Goal: Information Seeking & Learning: Learn about a topic

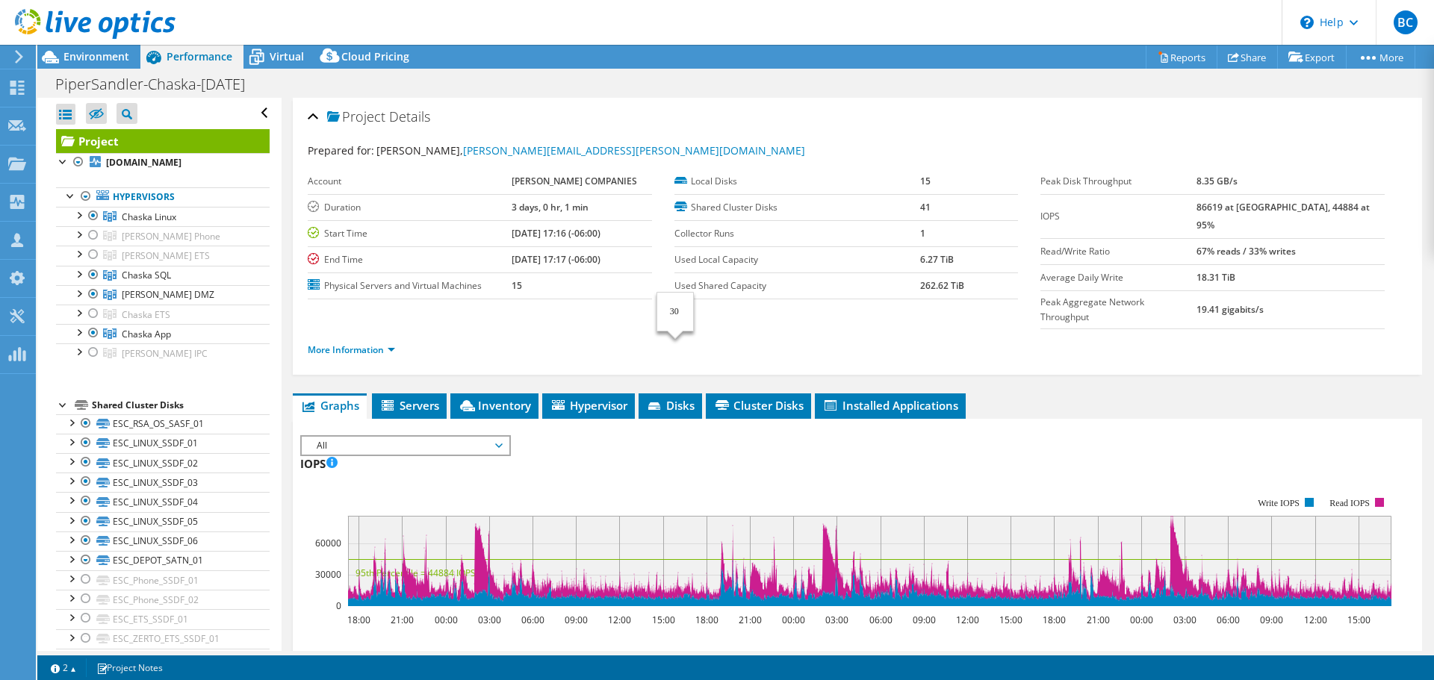
select select "USD"
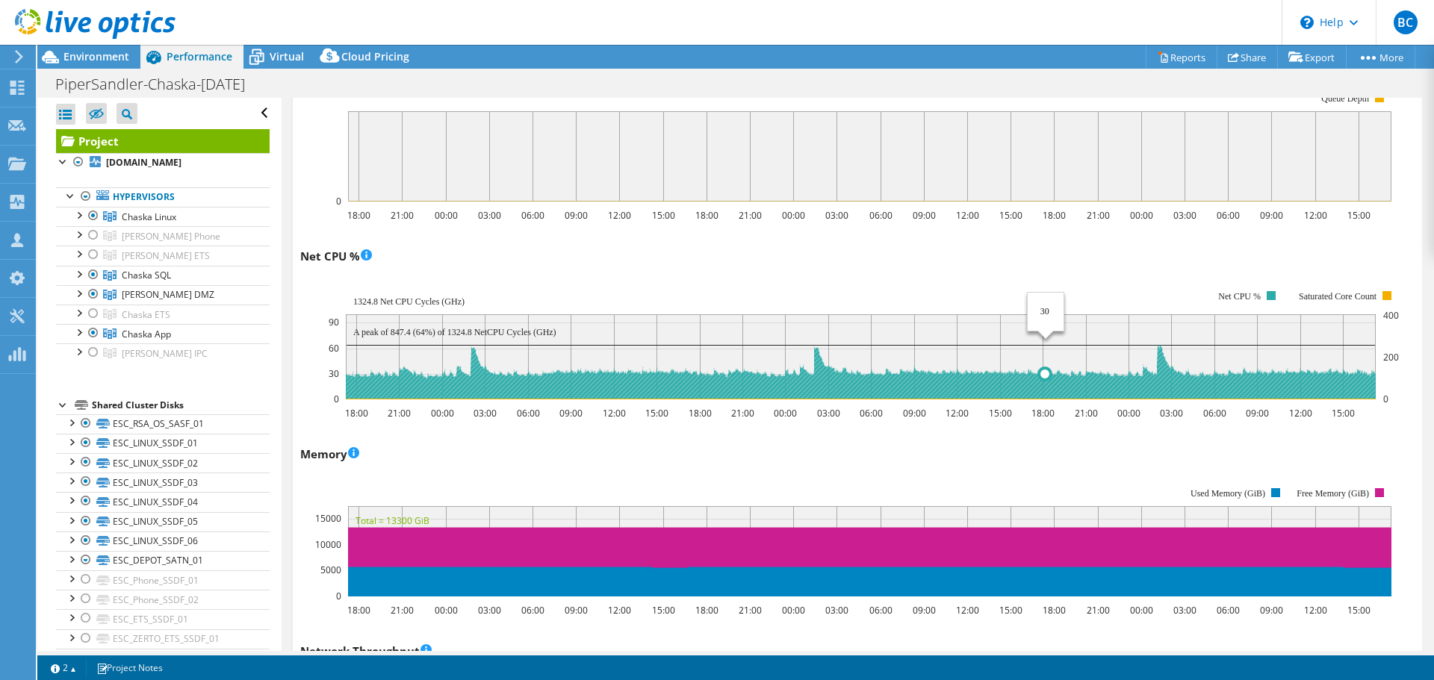
drag, startPoint x: 1046, startPoint y: 346, endPoint x: 923, endPoint y: 426, distance: 146.7
click at [923, 442] on div "Memory 18:00 21:00 00:00 03:00 06:00 09:00 12:00 15:00 18:00 21:00 00:00 03:00 …" at bounding box center [857, 530] width 1114 height 176
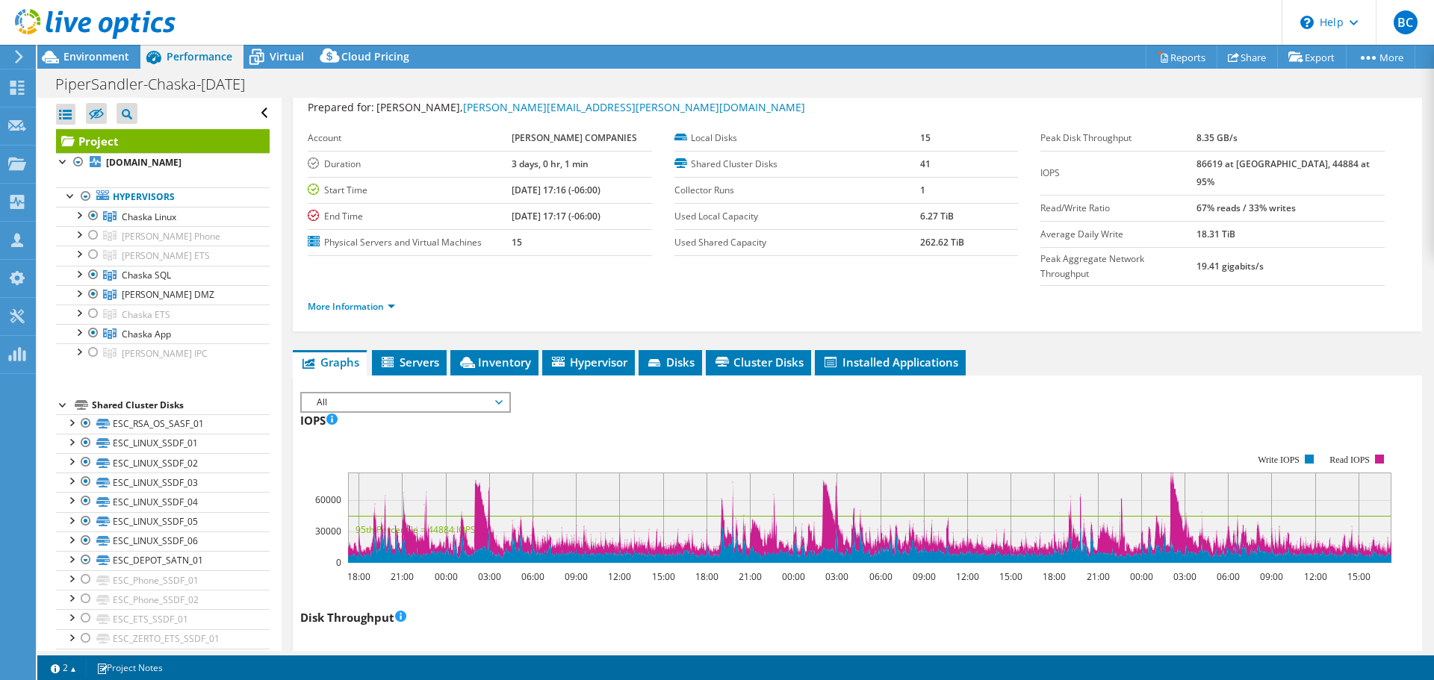
scroll to position [0, 0]
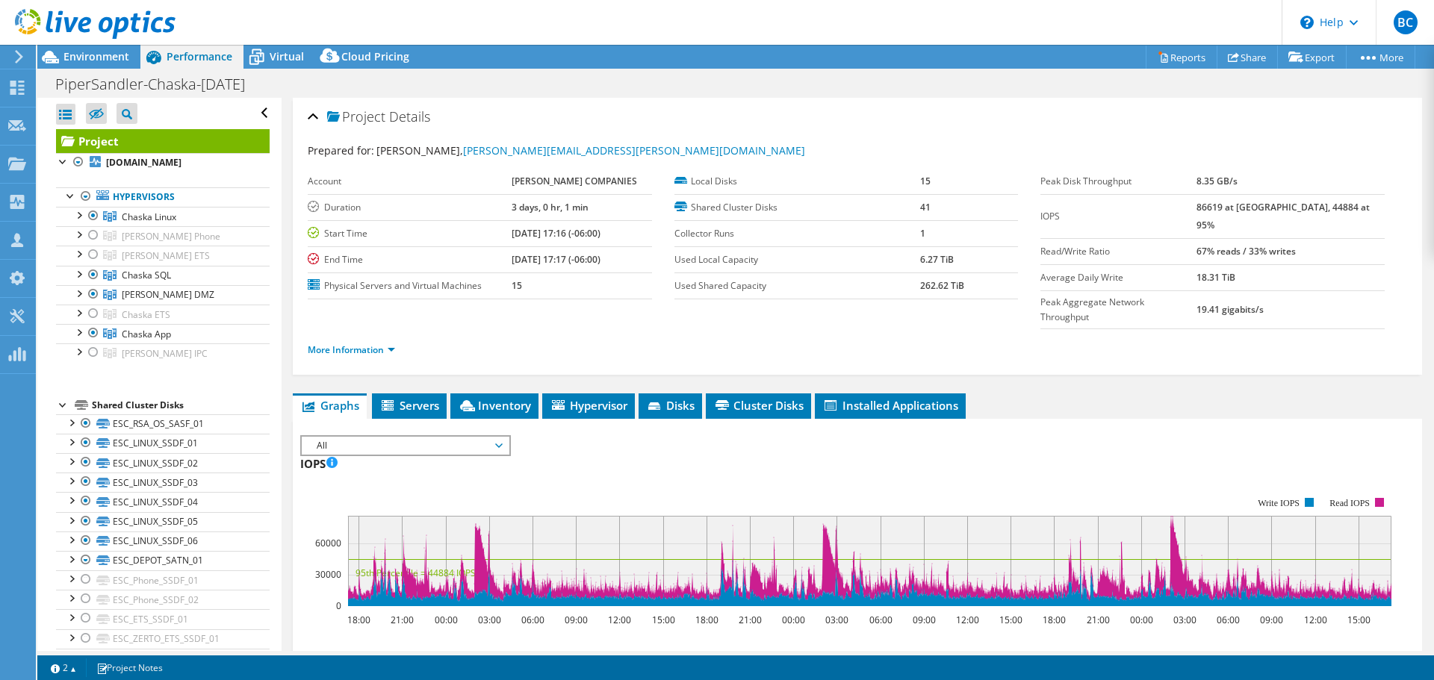
click at [459, 437] on span "All" at bounding box center [405, 446] width 192 height 18
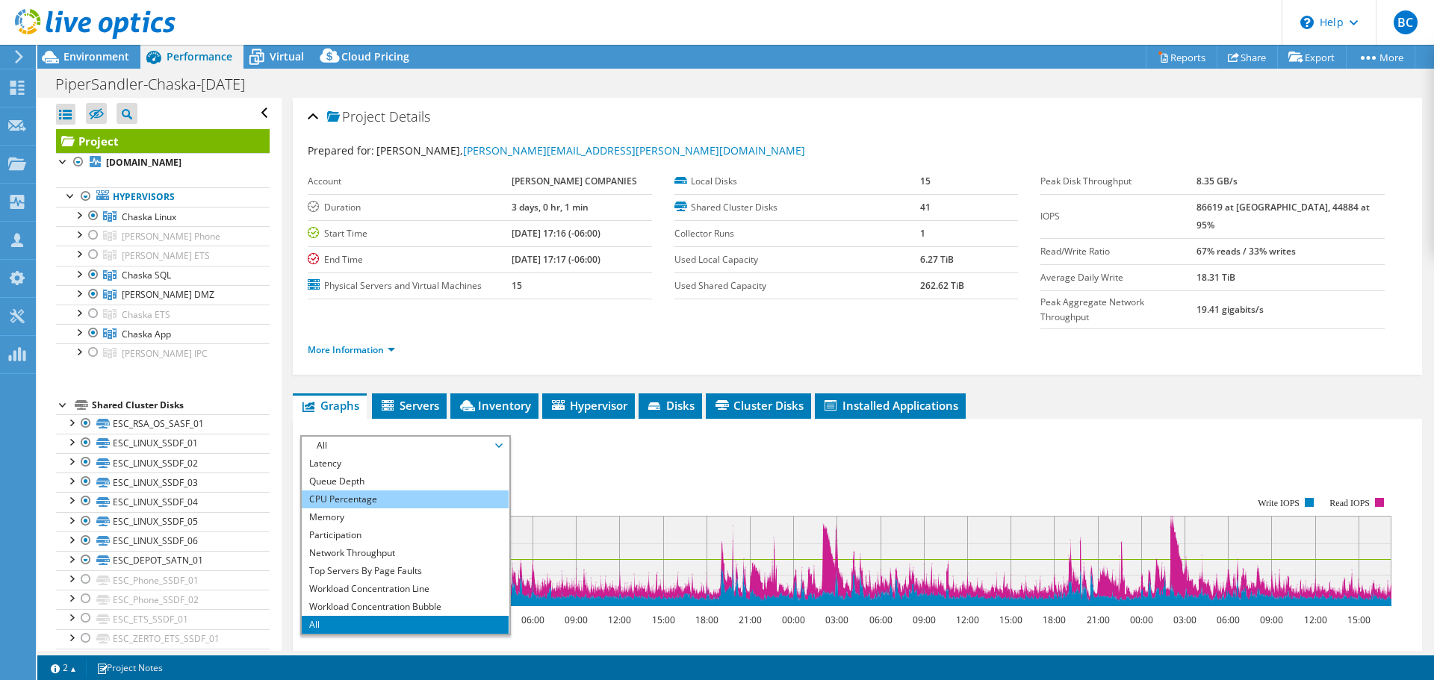
click at [421, 491] on li "CPU Percentage" at bounding box center [405, 500] width 207 height 18
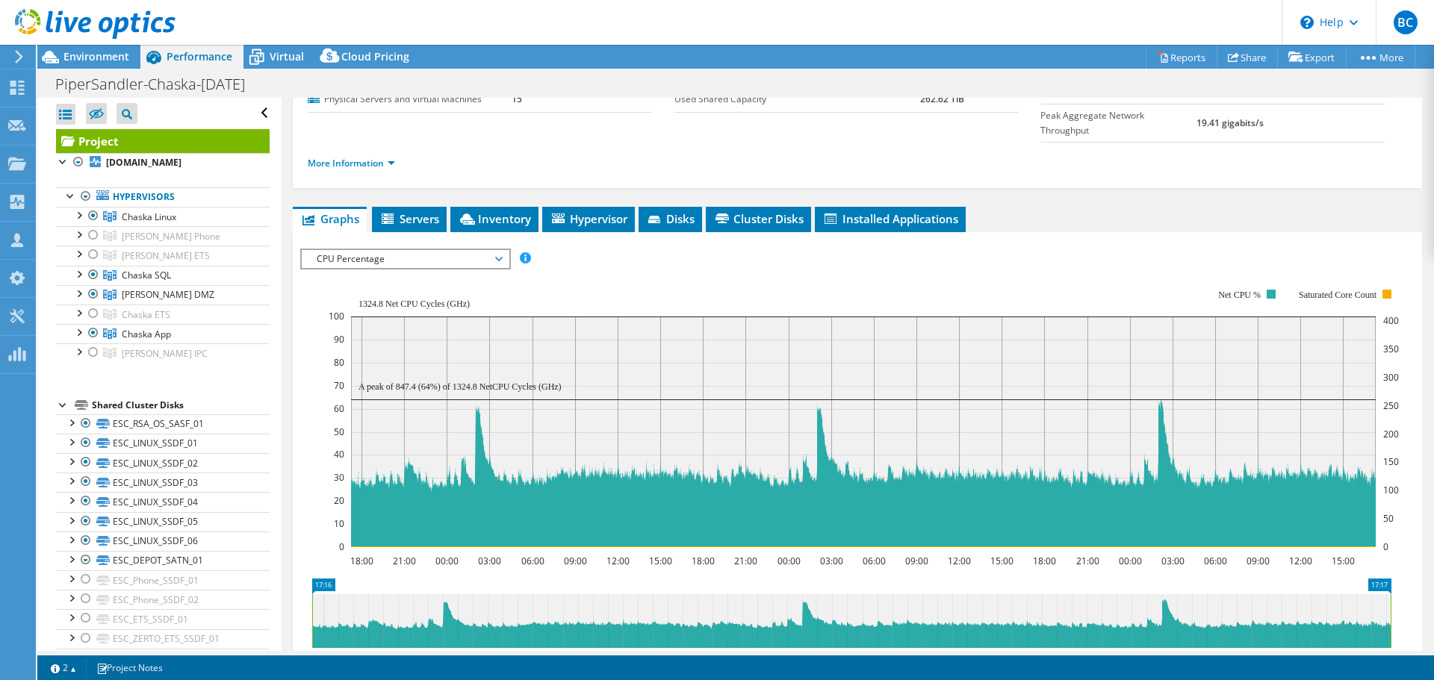
scroll to position [224, 0]
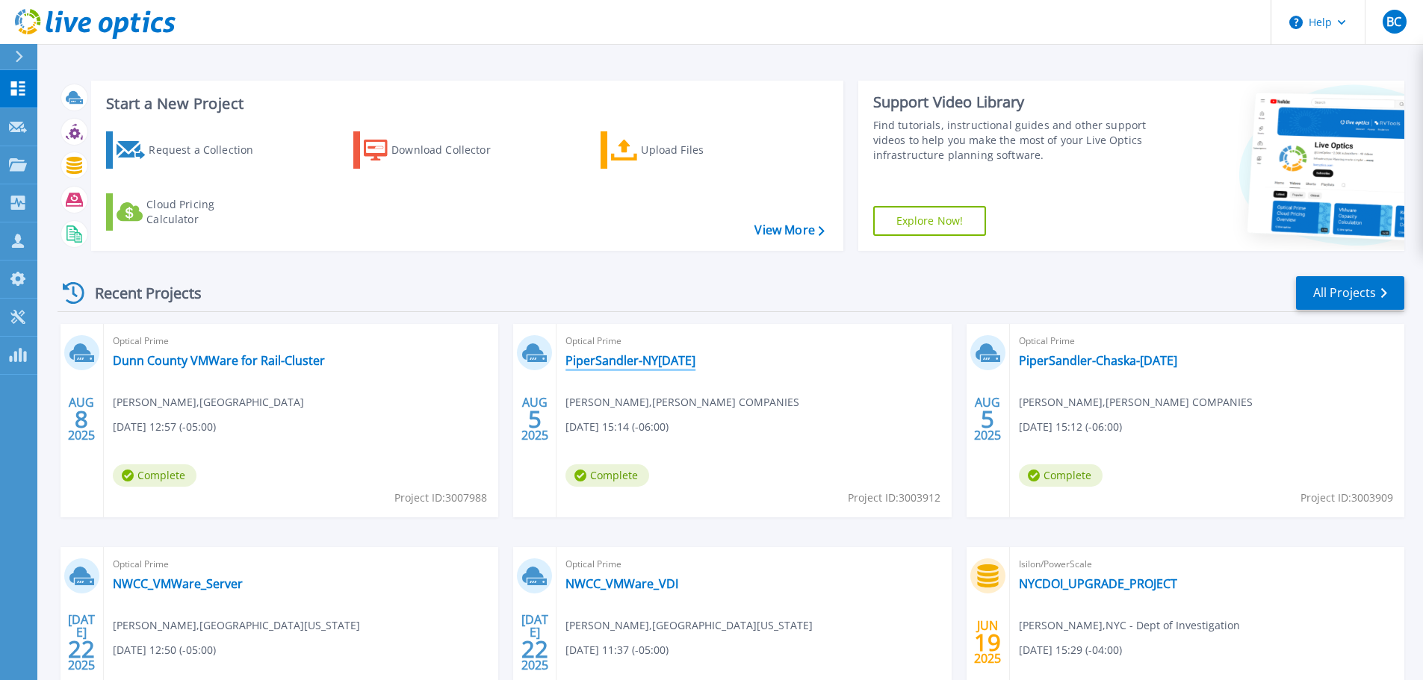
click at [645, 362] on link "PiperSandler-NY[DATE]" at bounding box center [630, 360] width 130 height 15
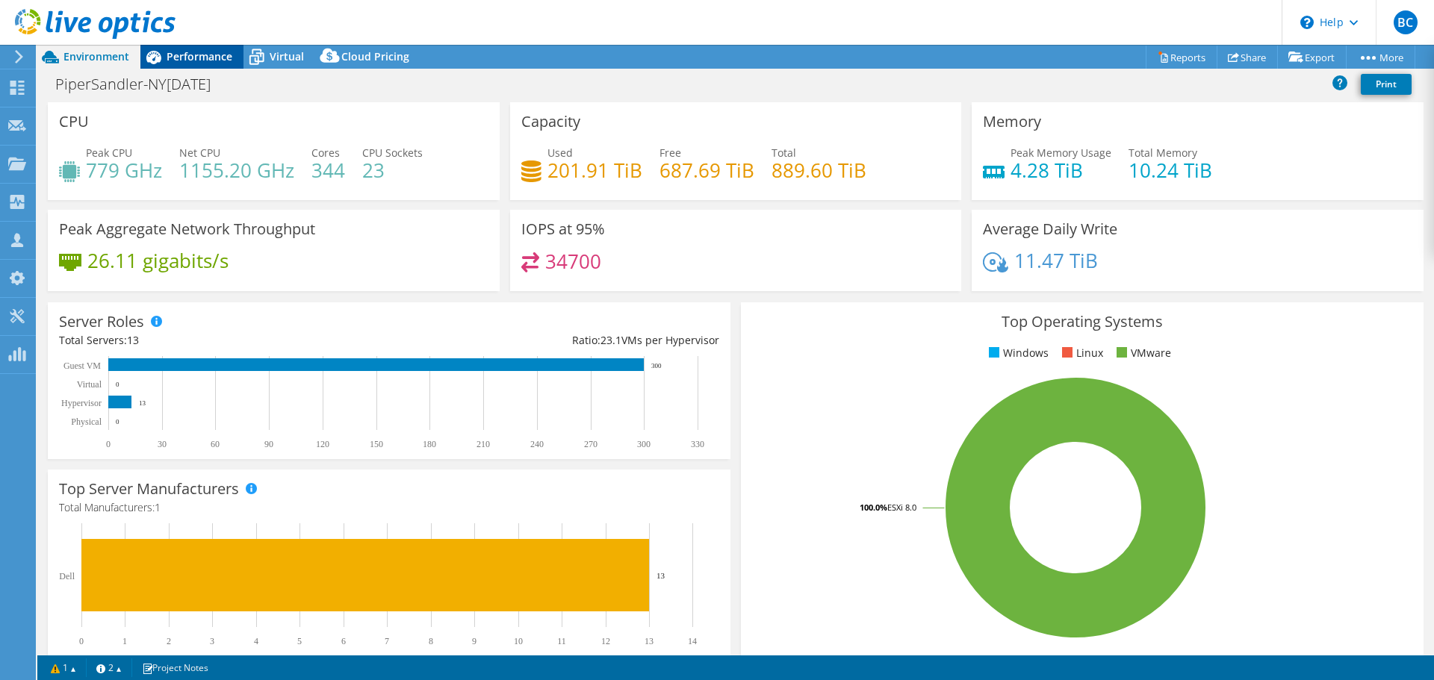
click at [204, 52] on span "Performance" at bounding box center [200, 56] width 66 height 14
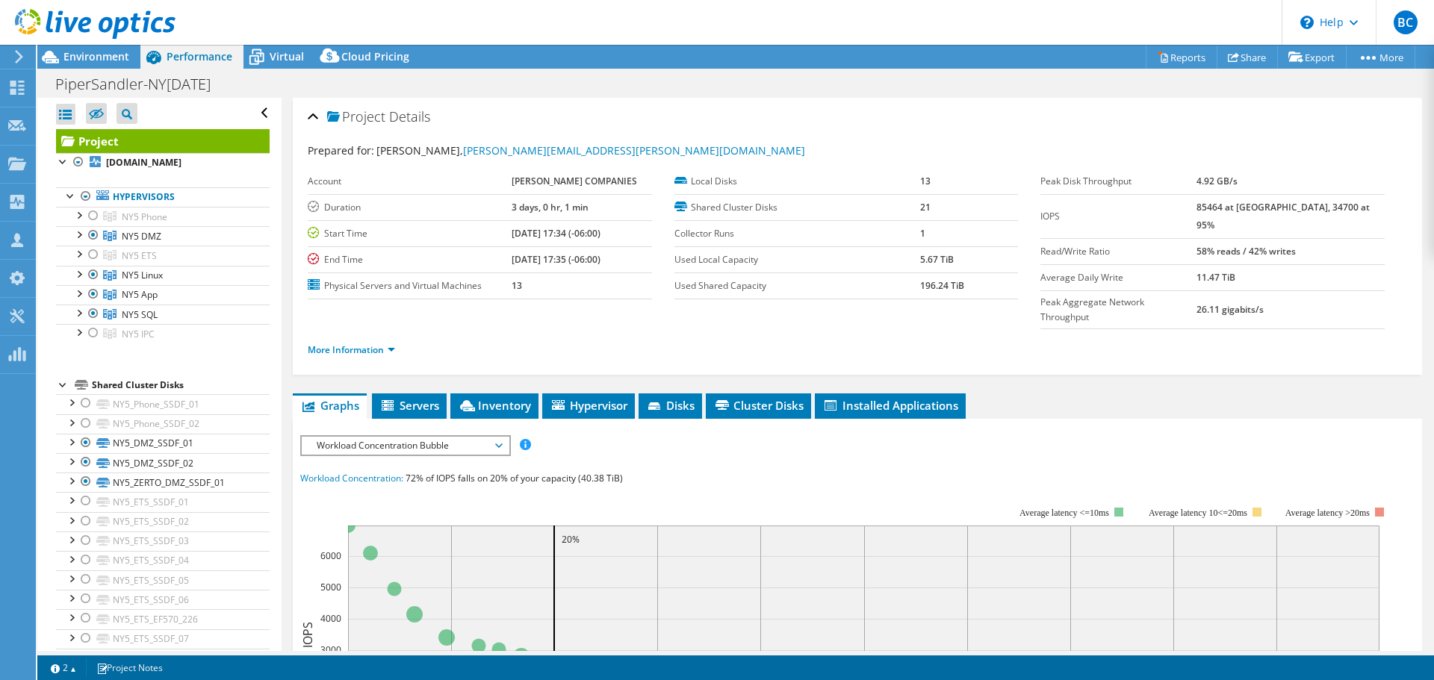
click at [494, 437] on span "Workload Concentration Bubble" at bounding box center [405, 446] width 192 height 18
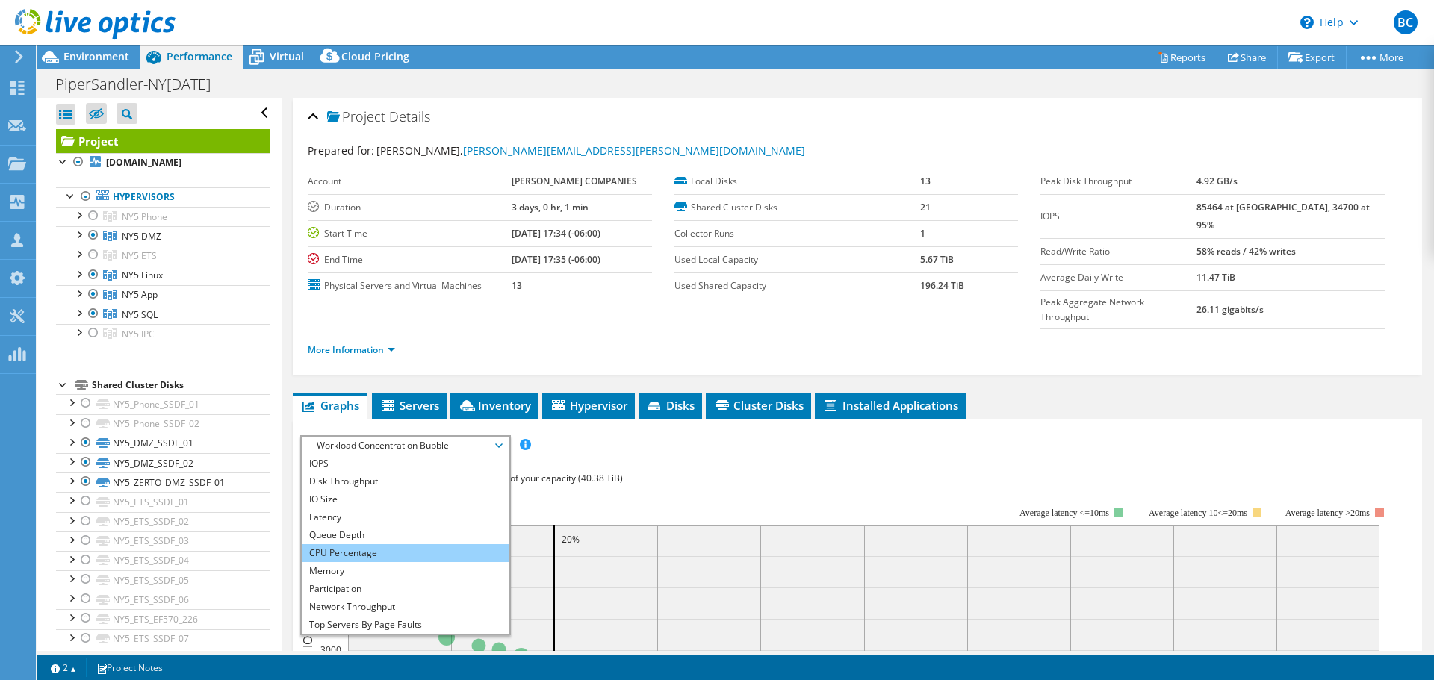
click at [373, 545] on li "CPU Percentage" at bounding box center [405, 554] width 207 height 18
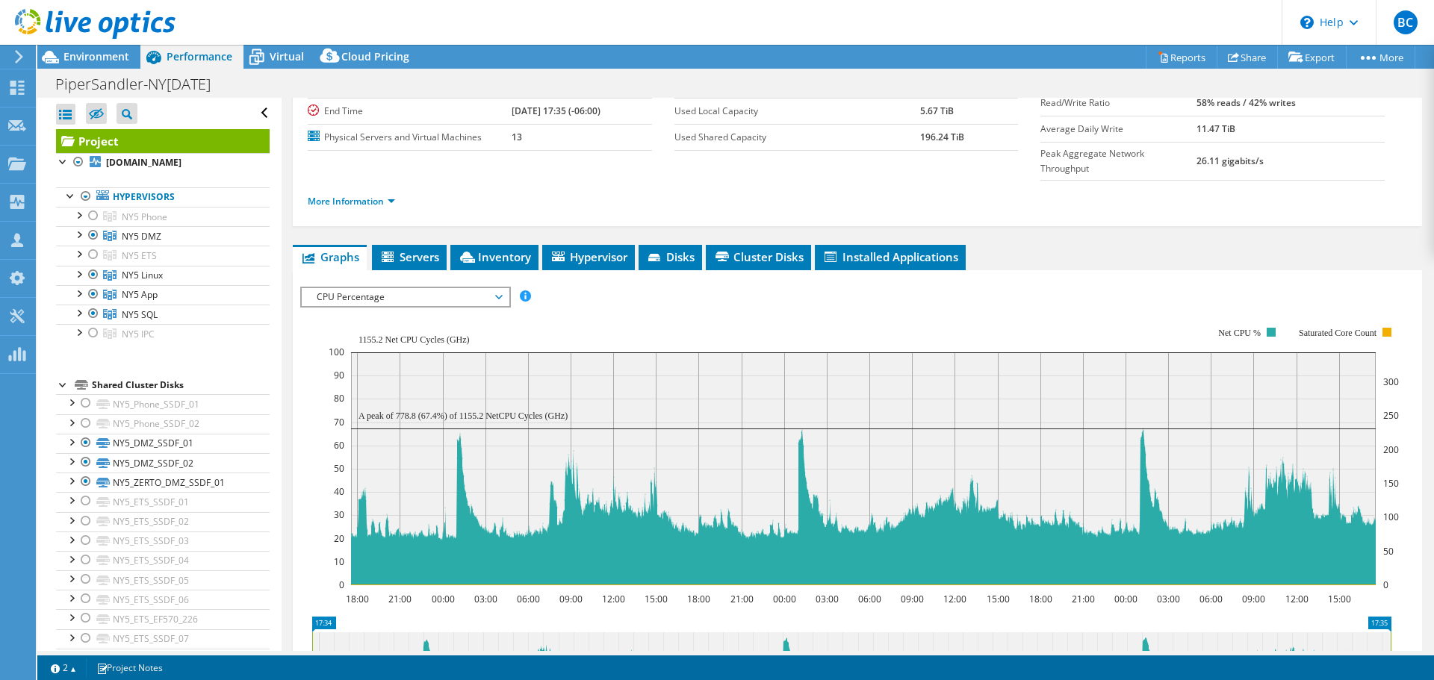
scroll to position [149, 0]
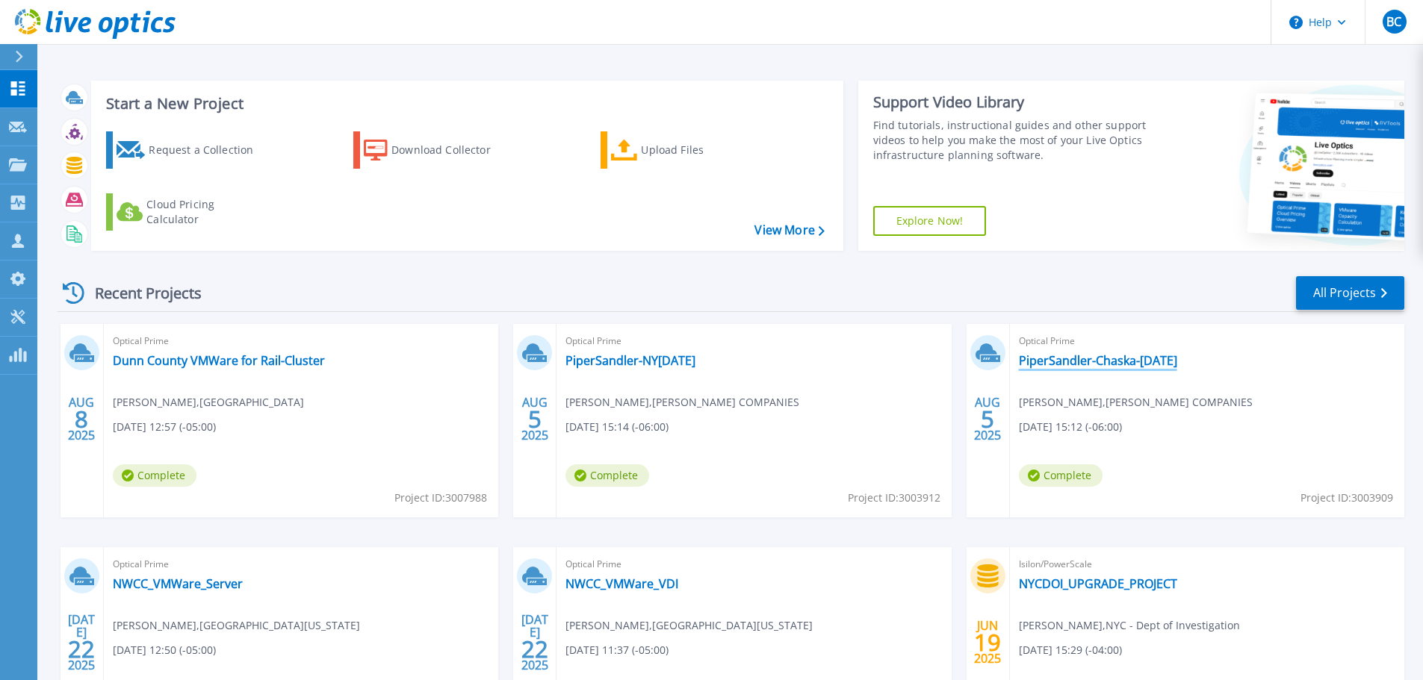
click at [1096, 364] on link "PiperSandler-Chaska-[DATE]" at bounding box center [1098, 360] width 158 height 15
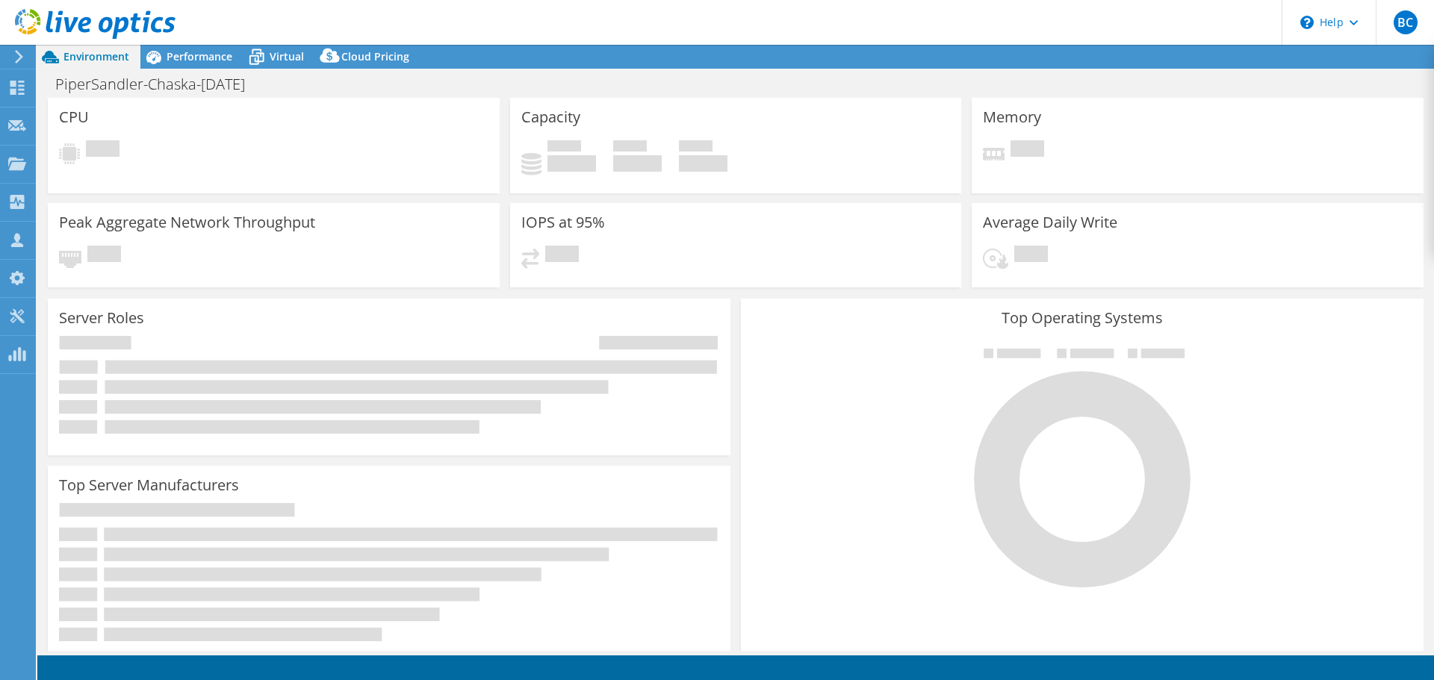
select select "USD"
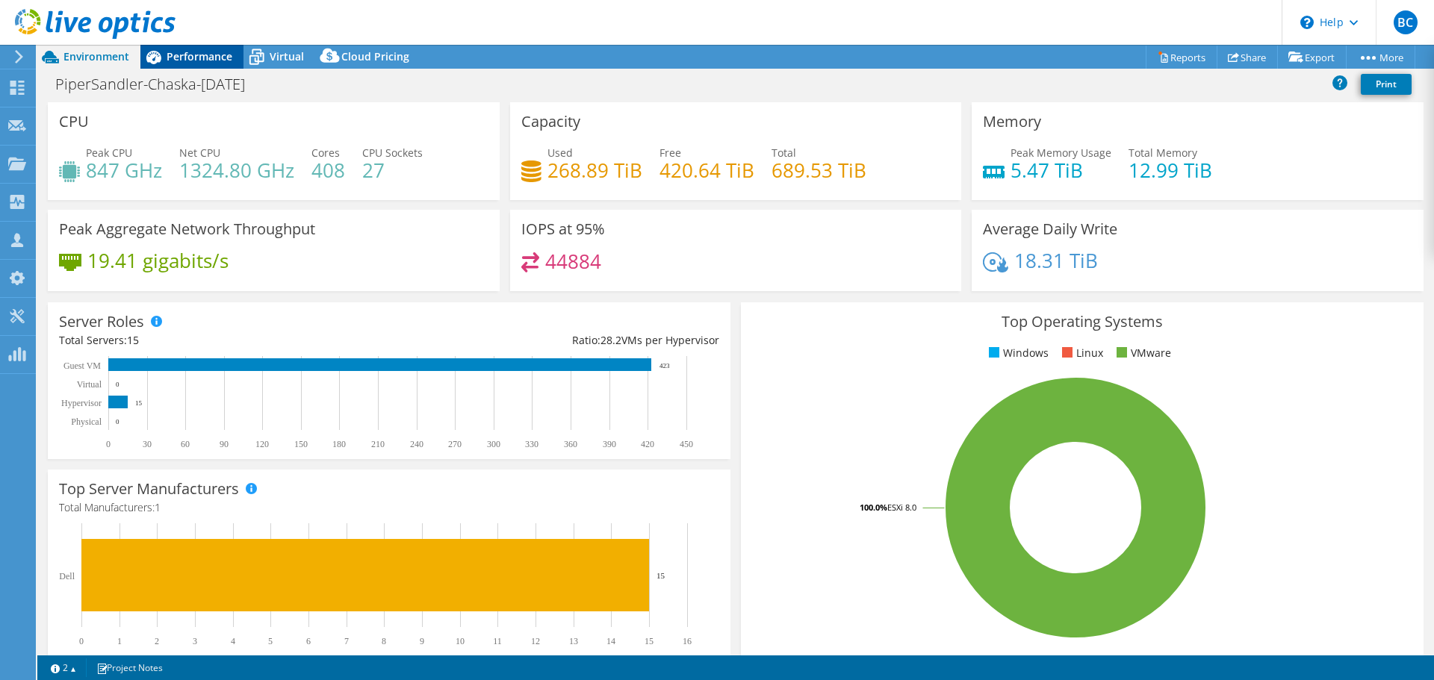
click at [167, 54] on span "Performance" at bounding box center [200, 56] width 66 height 14
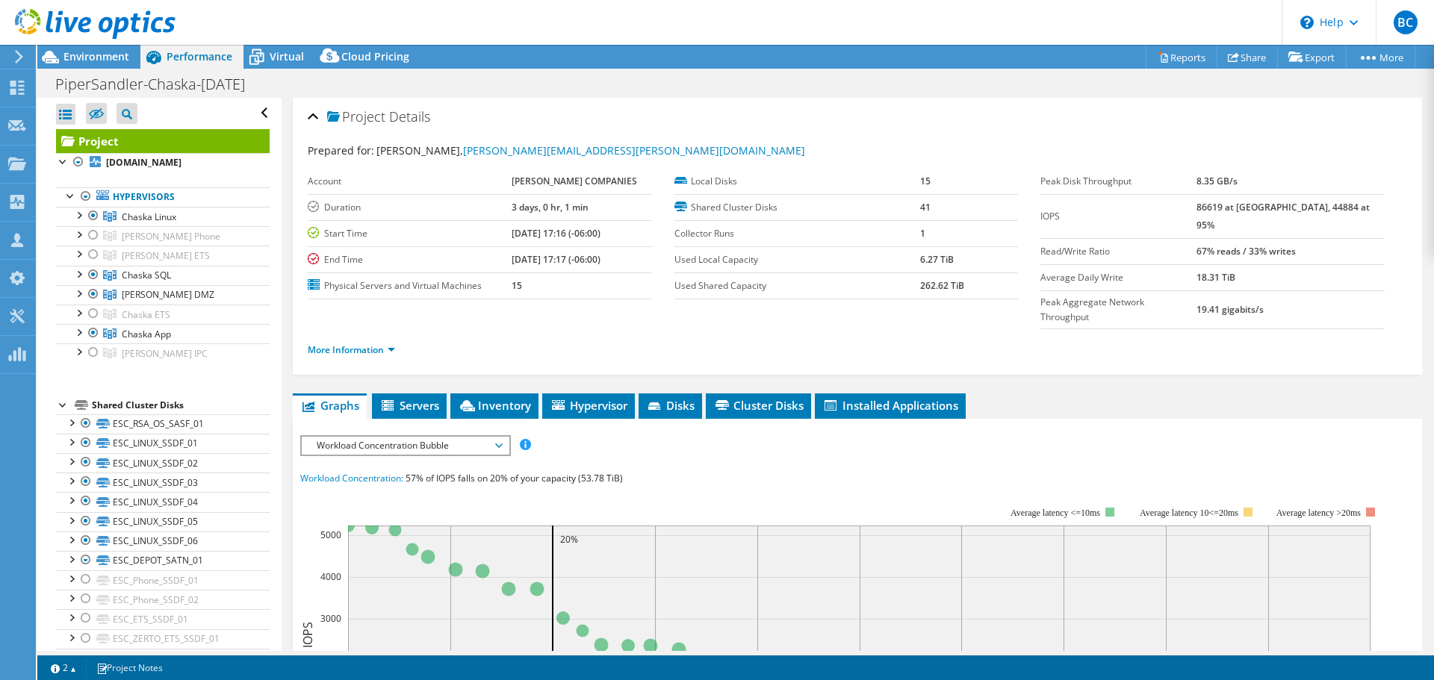
click at [504, 437] on span "Workload Concentration Bubble" at bounding box center [405, 446] width 207 height 18
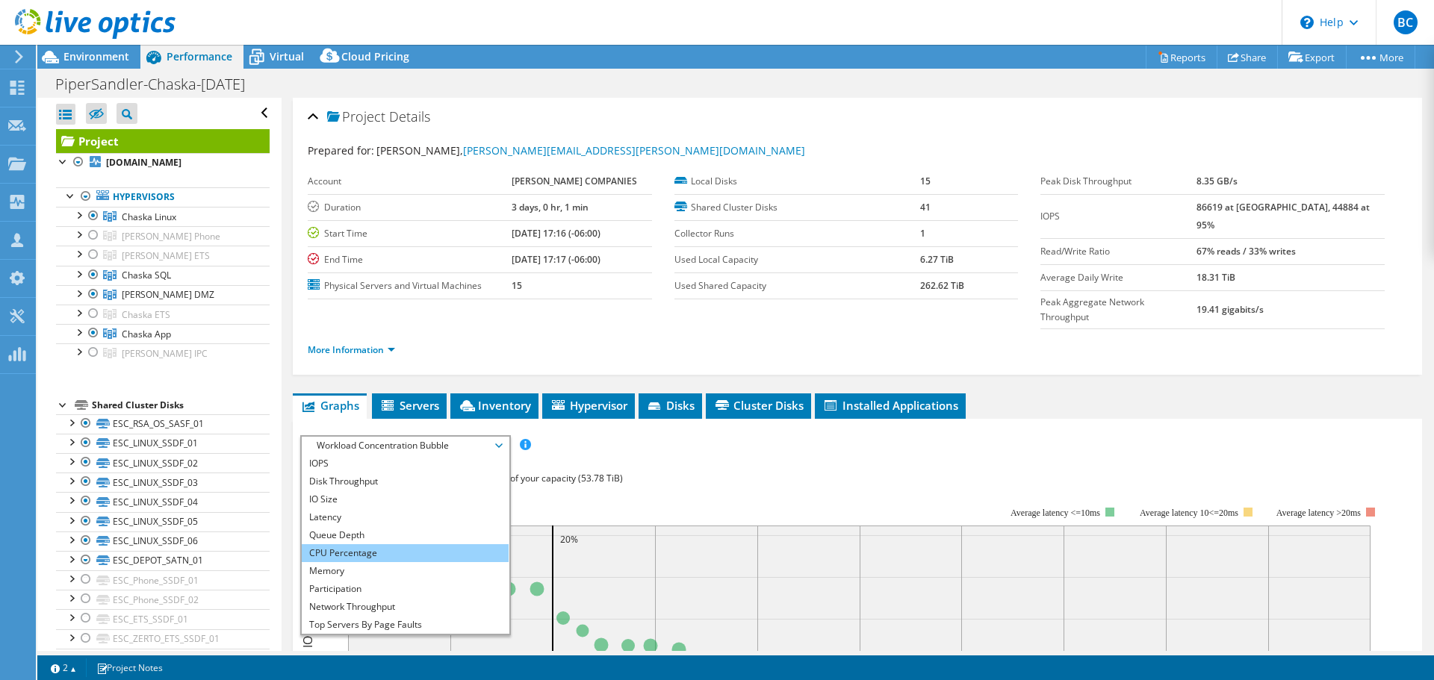
click at [382, 545] on li "CPU Percentage" at bounding box center [405, 554] width 207 height 18
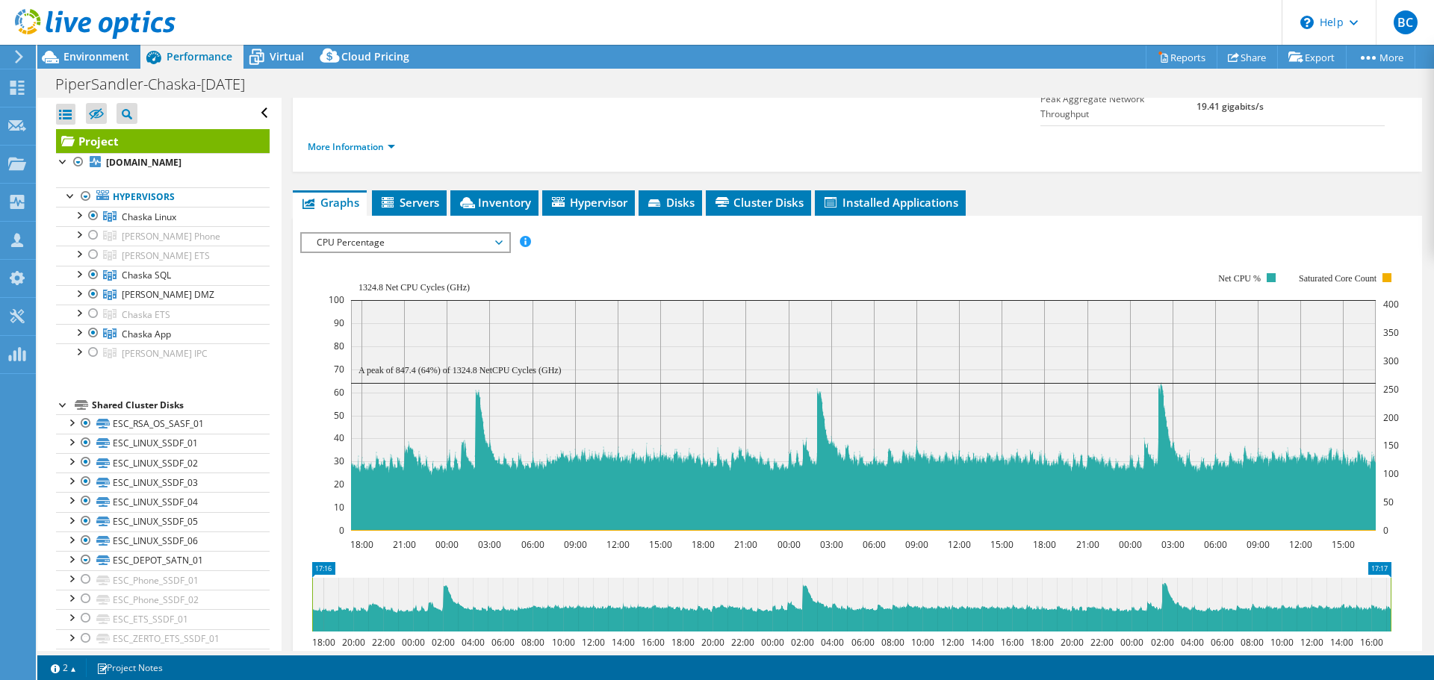
scroll to position [224, 0]
